Goal: Information Seeking & Learning: Find specific fact

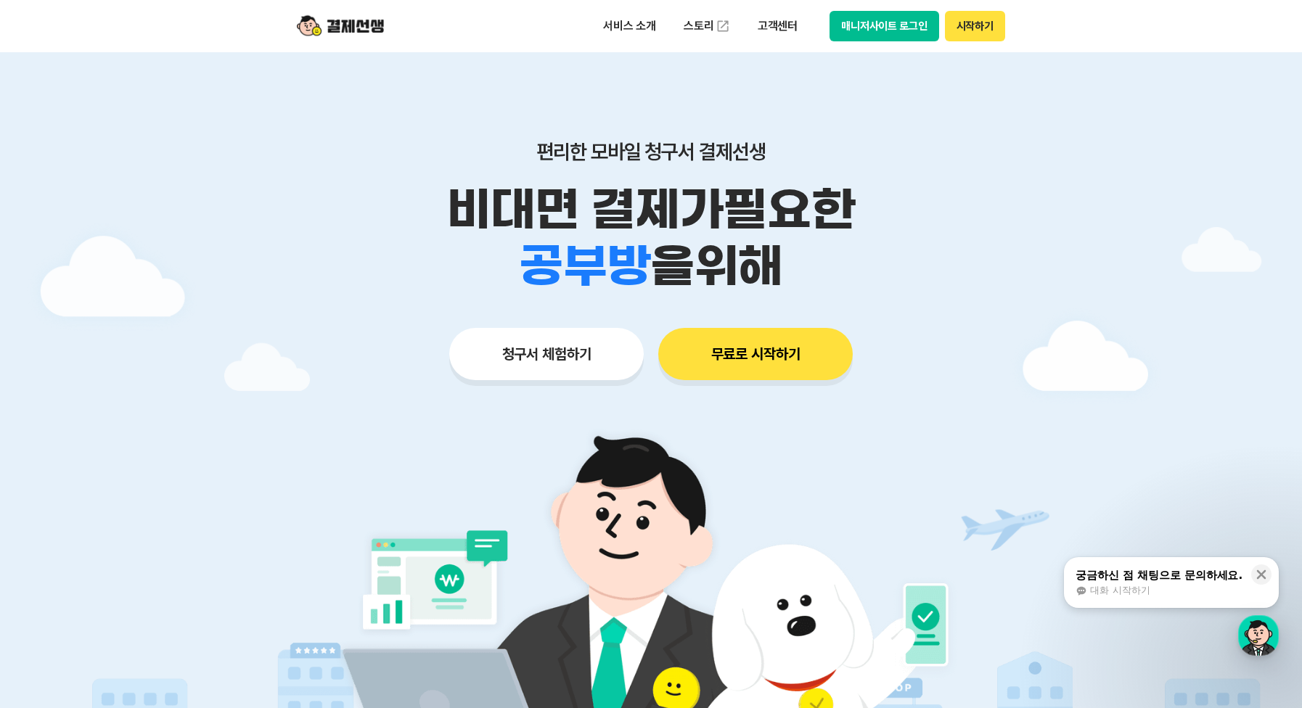
click at [898, 32] on button "매니저사이트 로그인" at bounding box center [885, 26] width 110 height 30
click at [613, 20] on p "서비스 소개" at bounding box center [629, 26] width 73 height 26
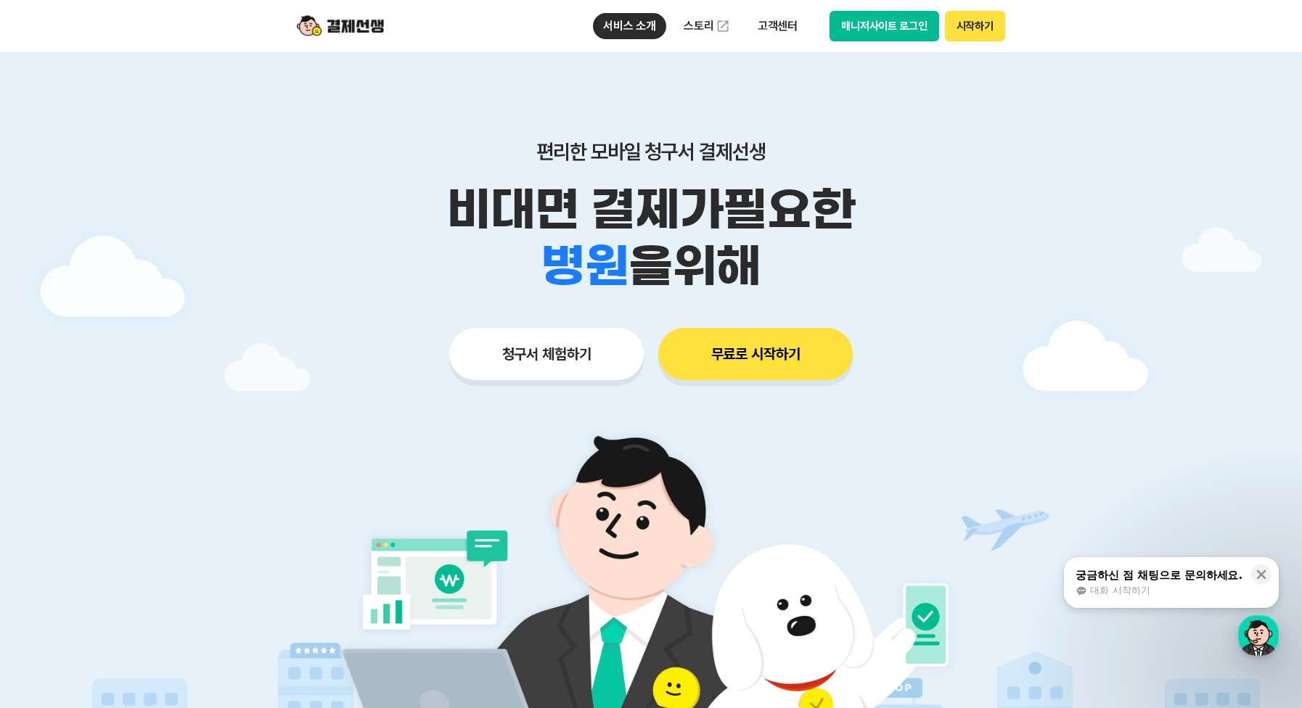
click at [897, 31] on button "매니저사이트 로그인" at bounding box center [885, 26] width 110 height 30
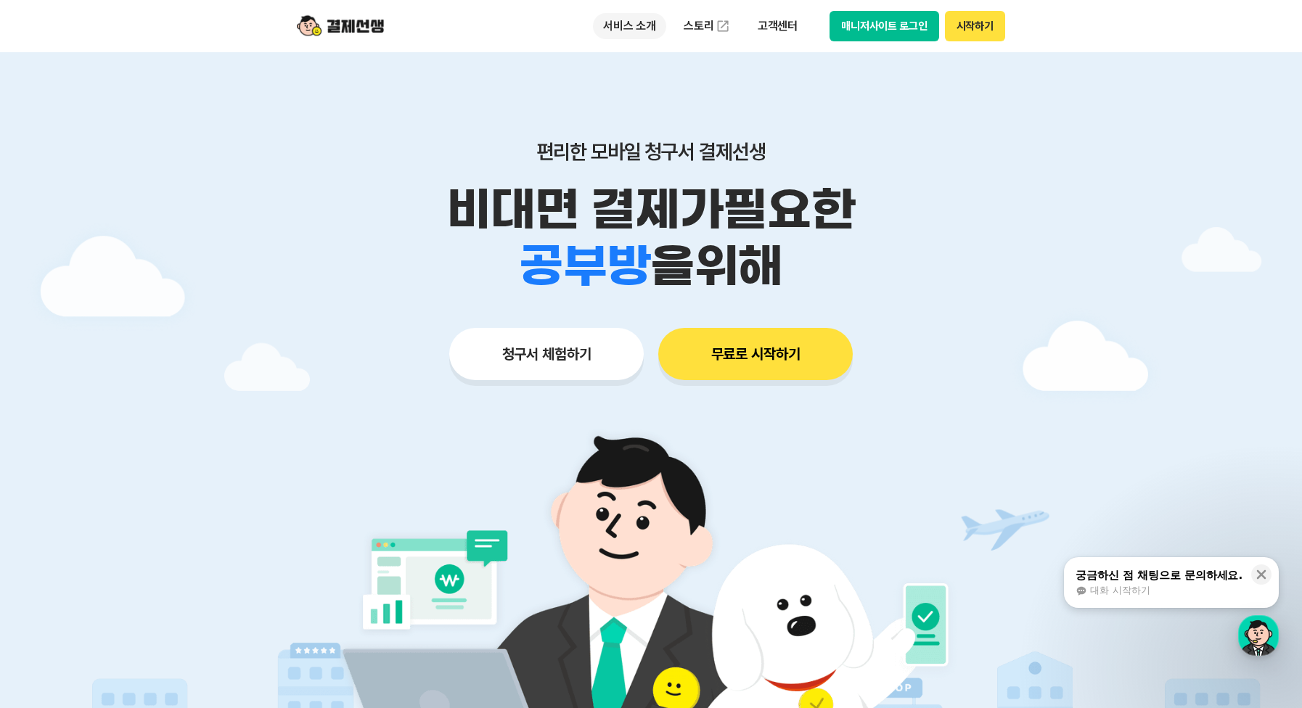
click at [642, 29] on p "서비스 소개" at bounding box center [629, 26] width 73 height 26
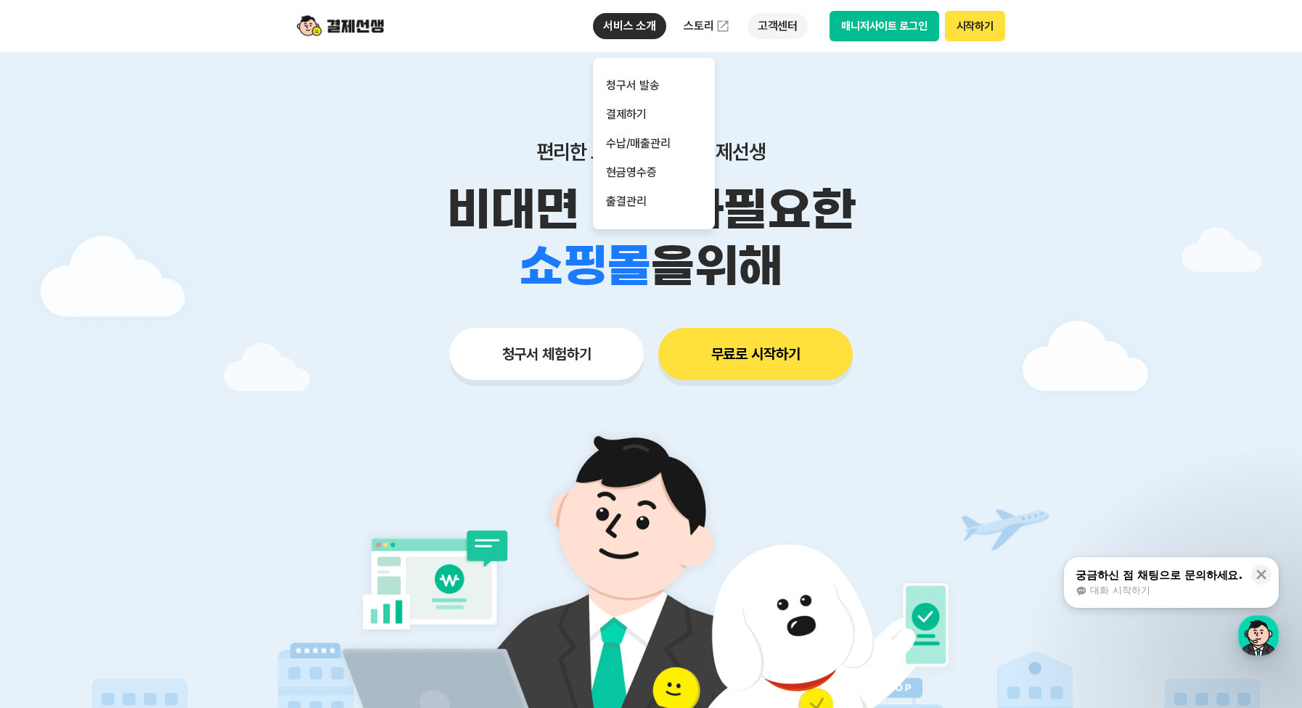
click at [781, 20] on p "고객센터" at bounding box center [778, 26] width 60 height 26
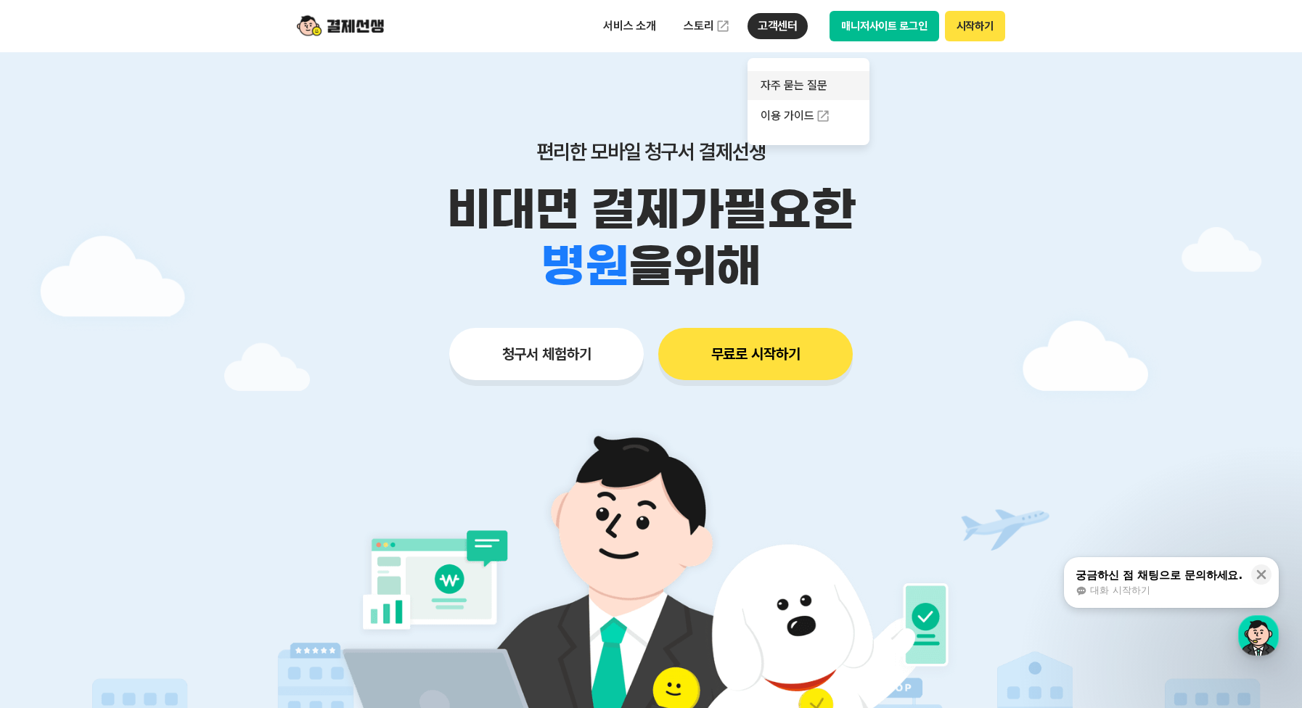
click at [794, 94] on link "자주 묻는 질문" at bounding box center [809, 85] width 122 height 29
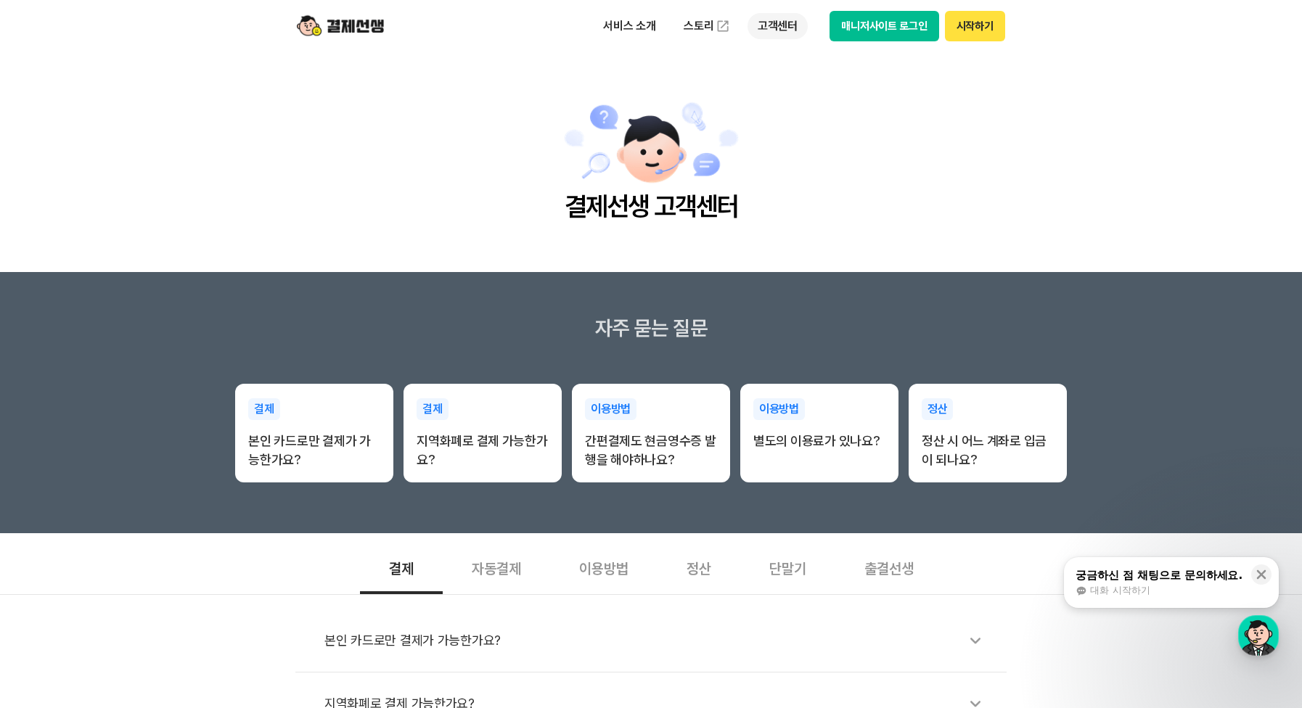
click at [782, 29] on p "고객센터" at bounding box center [778, 26] width 60 height 26
click at [800, 81] on link "자주 묻는 질문" at bounding box center [809, 85] width 122 height 29
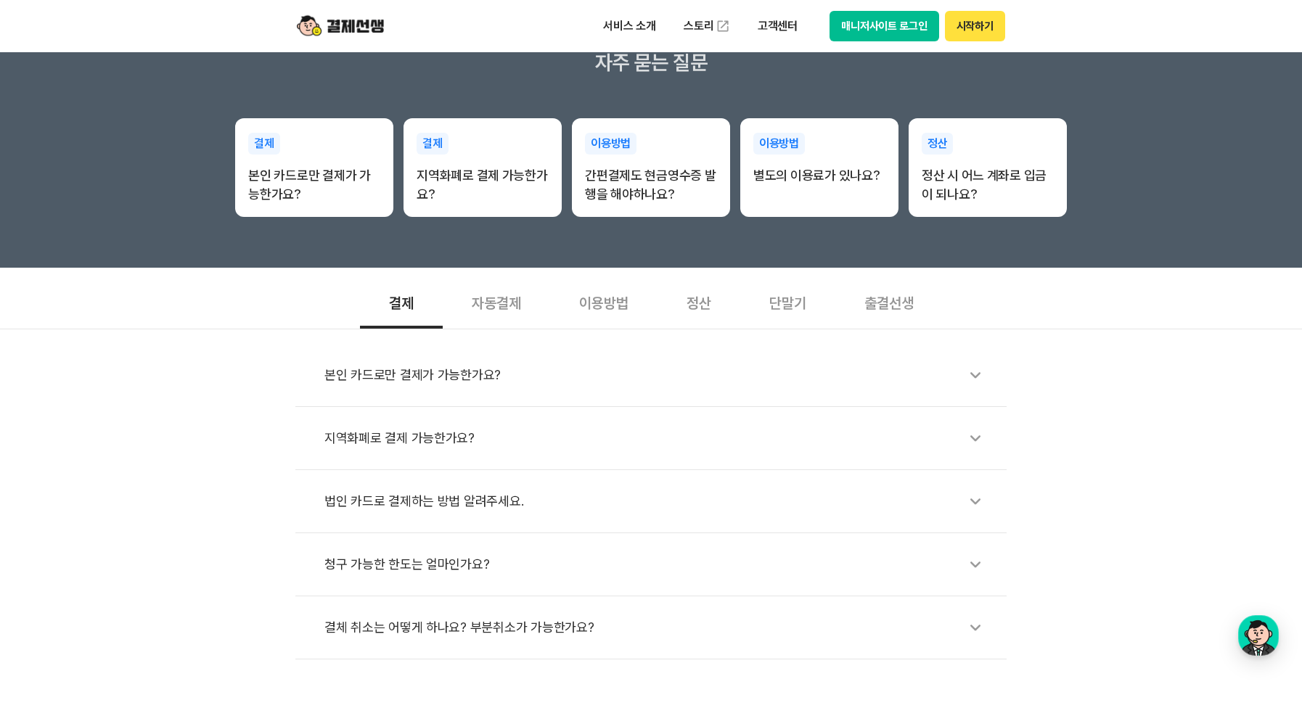
scroll to position [290, 0]
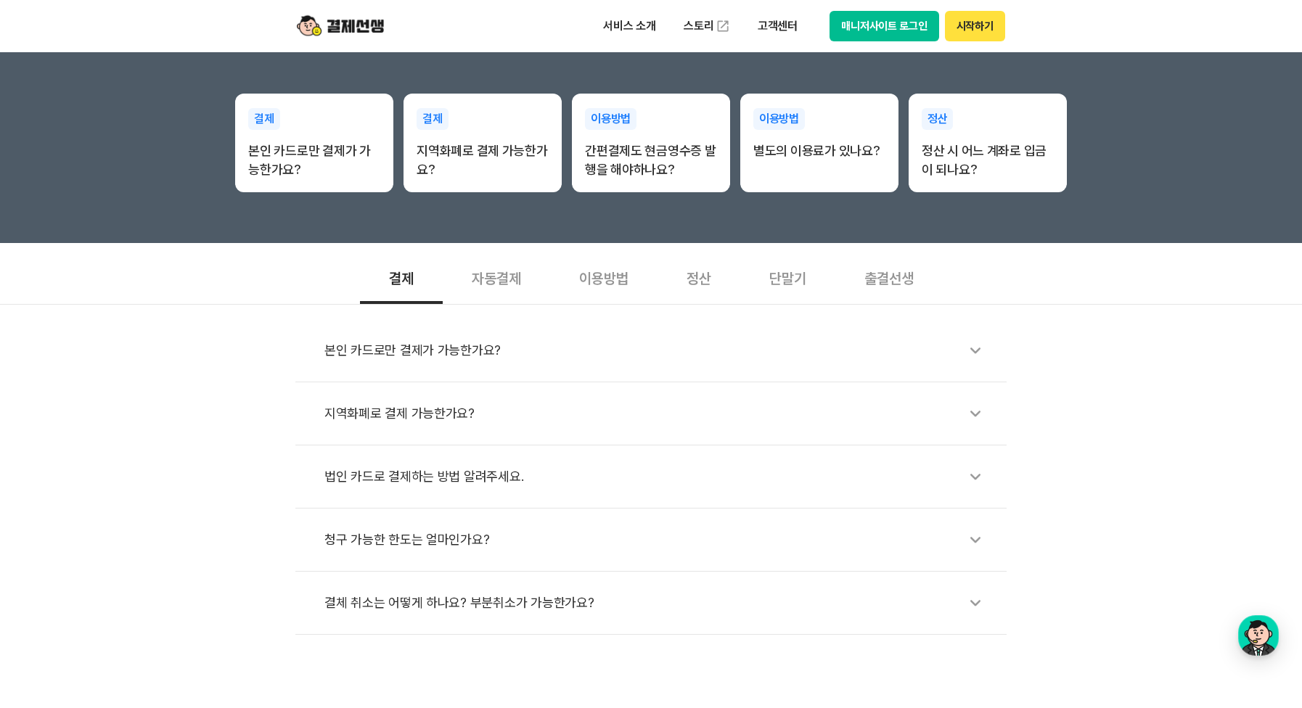
click at [501, 274] on div "자동결제" at bounding box center [496, 277] width 107 height 54
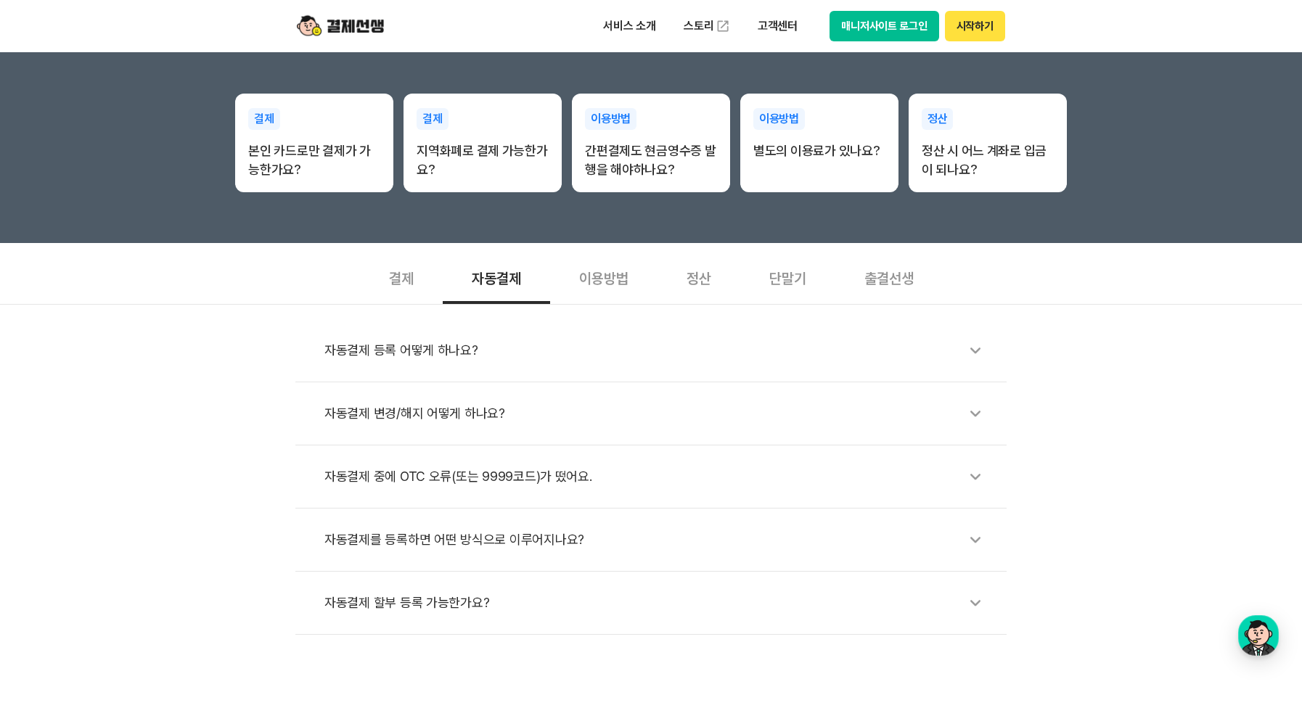
click at [623, 274] on div "이용방법" at bounding box center [603, 277] width 107 height 54
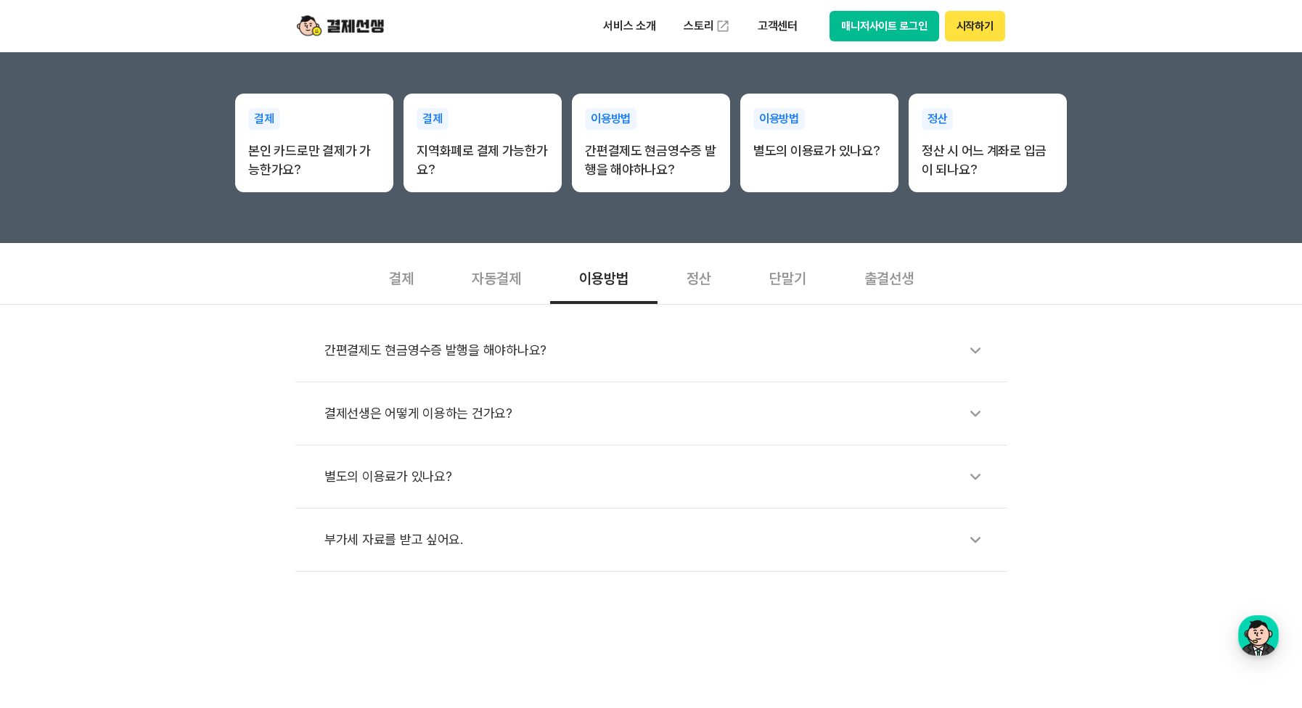
click at [635, 473] on div "별도의 이용료가 있나요?" at bounding box center [658, 476] width 668 height 33
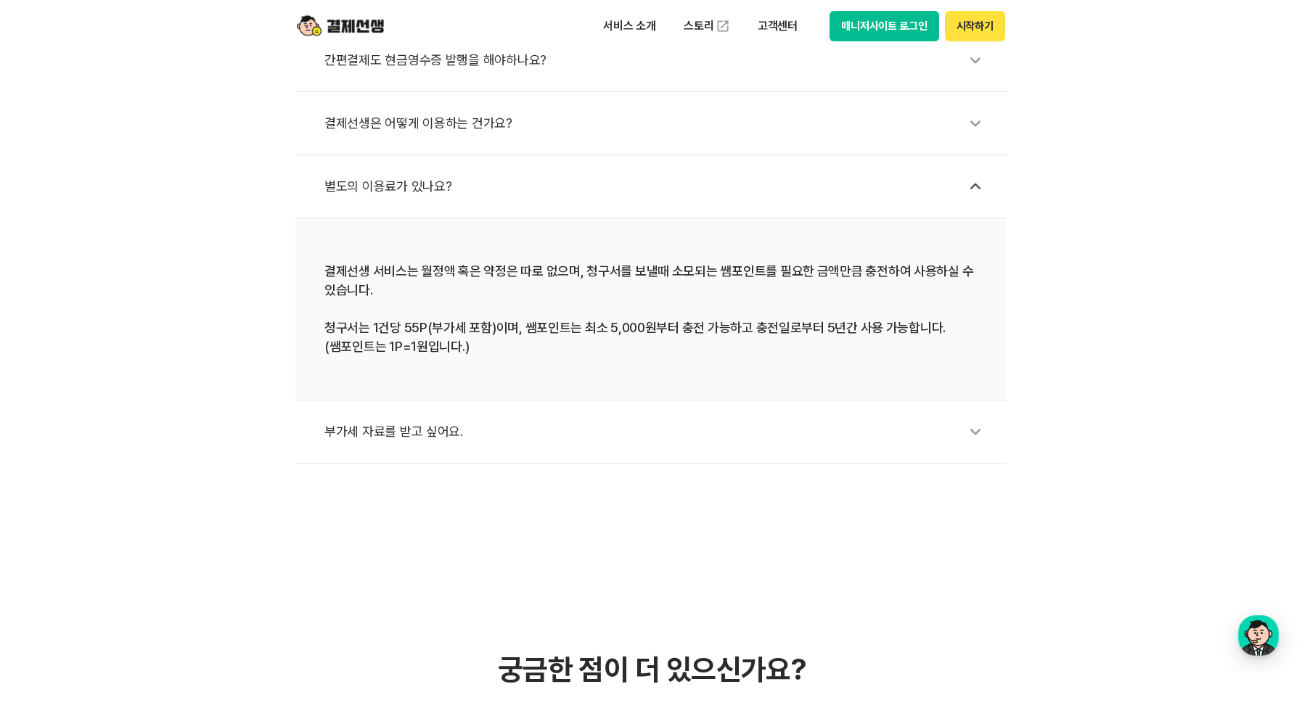
scroll to position [436, 0]
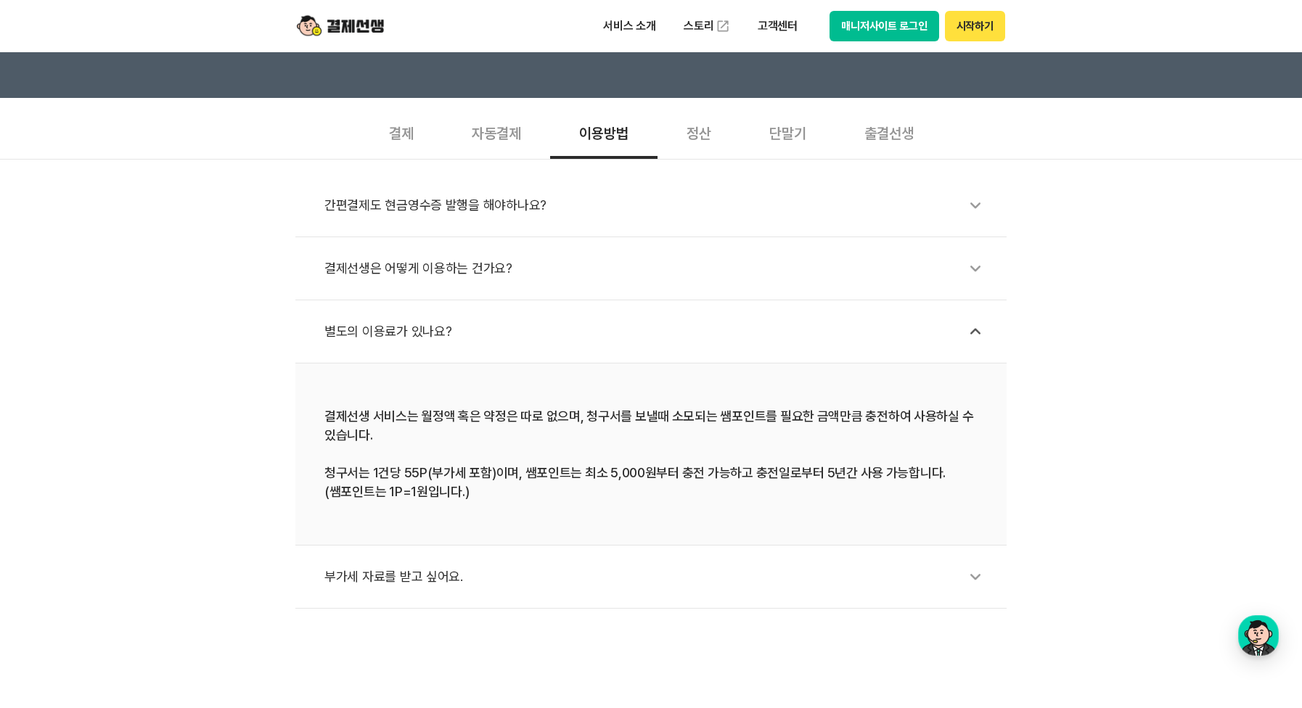
click at [699, 143] on div "정산" at bounding box center [699, 132] width 83 height 54
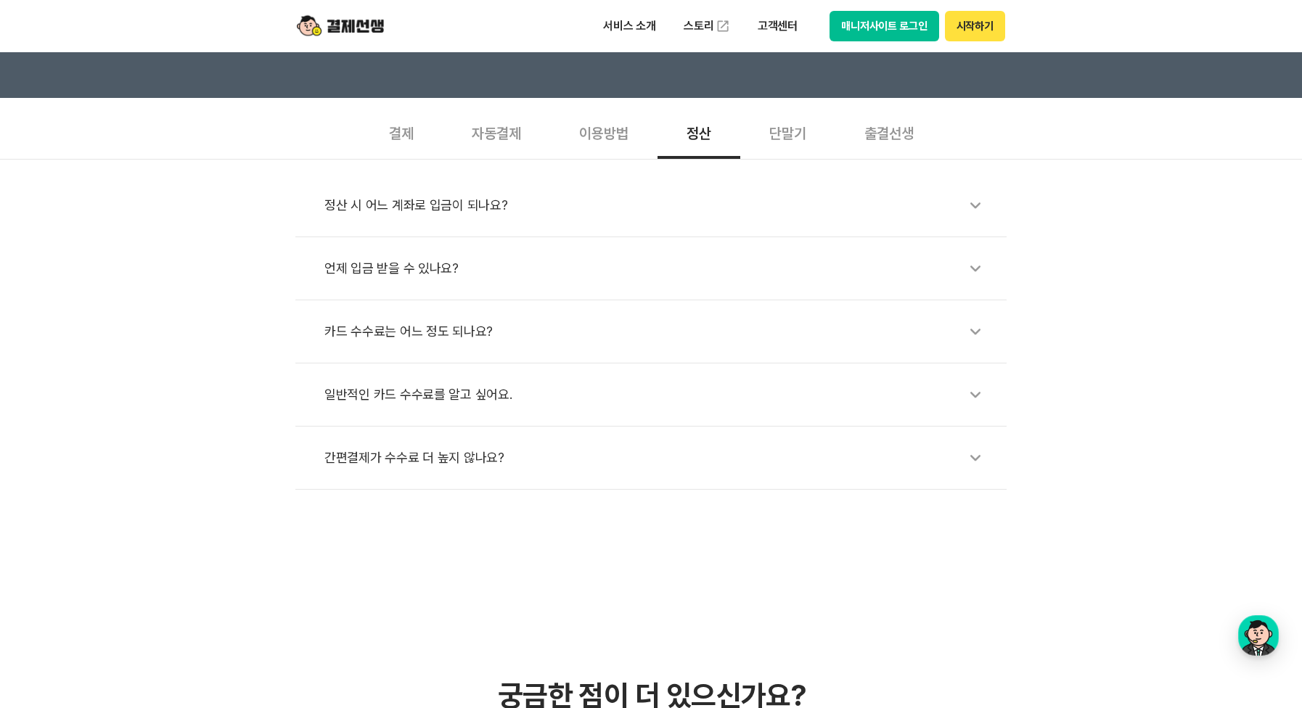
click at [455, 328] on div "카드 수수료는 어느 정도 되나요?" at bounding box center [658, 331] width 668 height 33
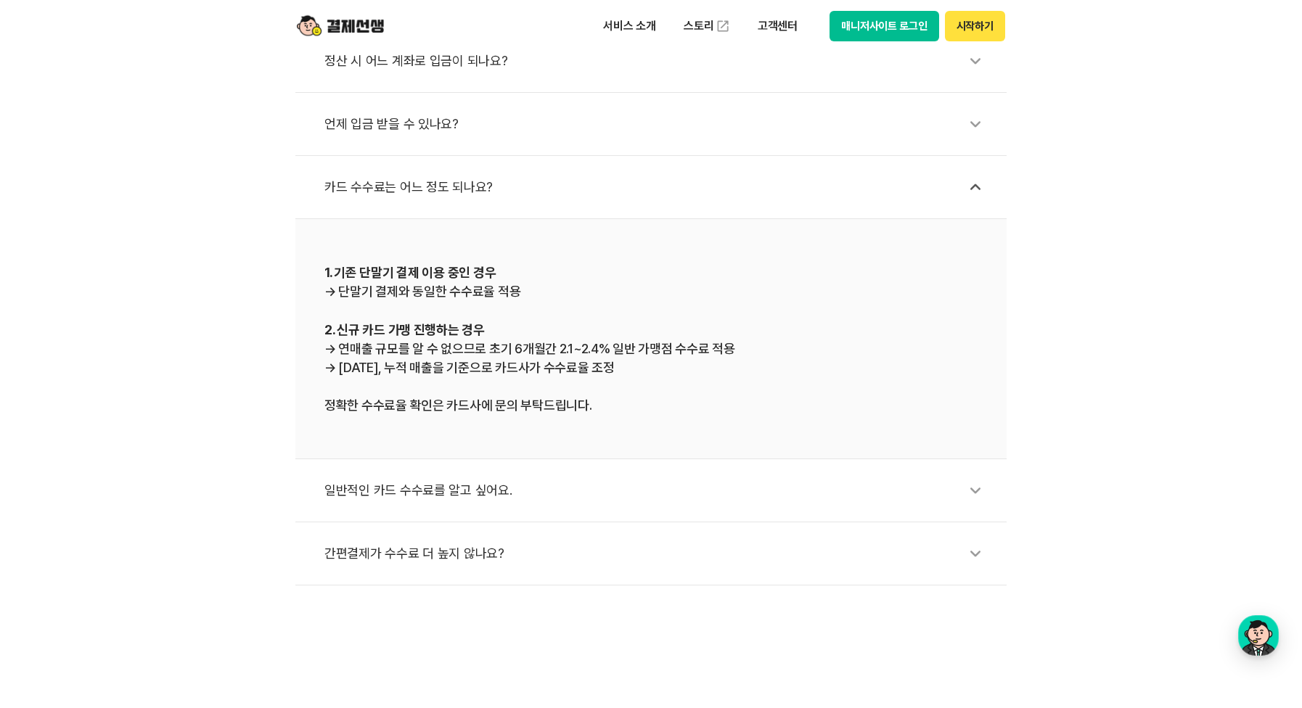
scroll to position [581, 0]
click at [476, 494] on div "일반적인 카드 수수료를 알고 싶어요." at bounding box center [658, 489] width 668 height 33
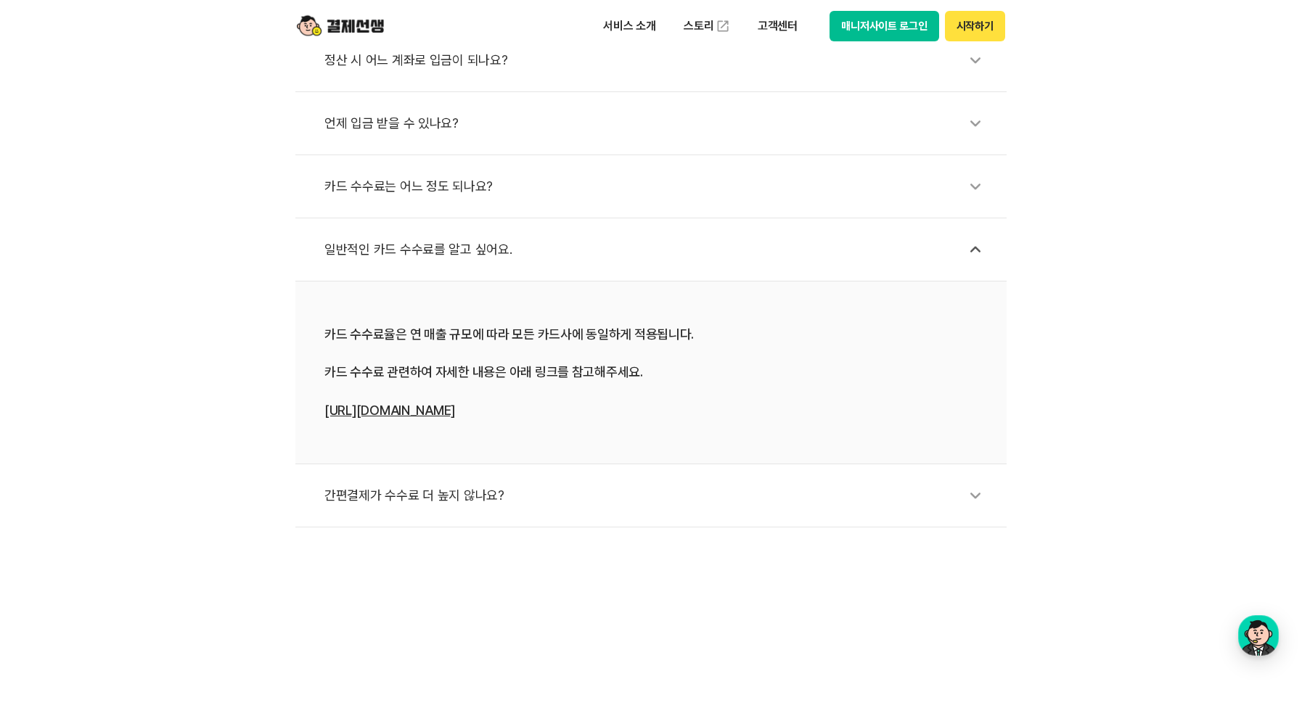
click at [453, 510] on div "간편결제가 수수료 더 높지 않나요?" at bounding box center [658, 495] width 668 height 33
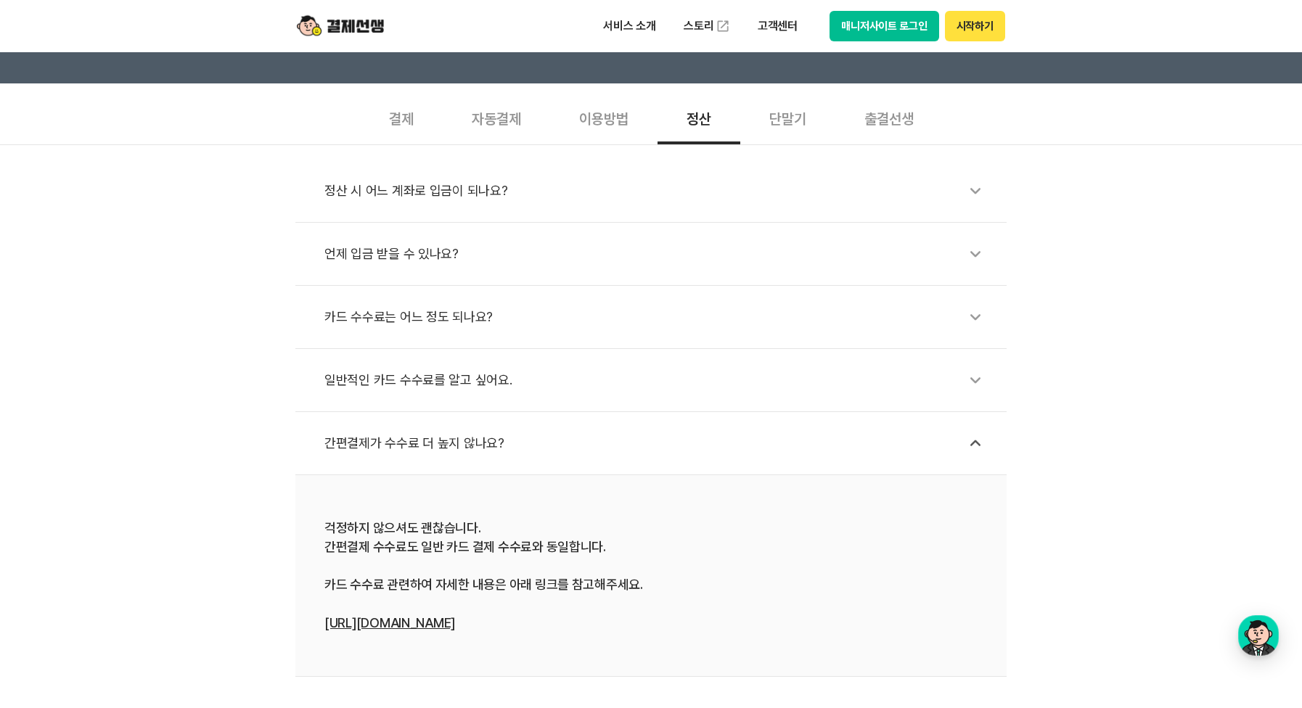
scroll to position [290, 0]
